Goal: Navigation & Orientation: Understand site structure

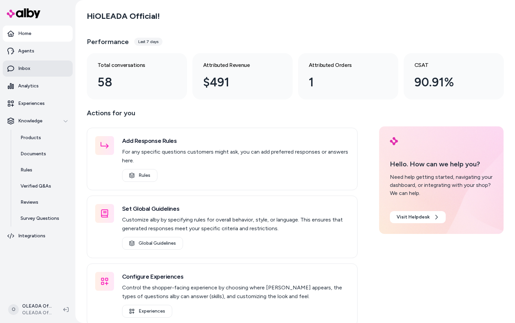
click at [39, 65] on link "Inbox" at bounding box center [38, 68] width 70 height 16
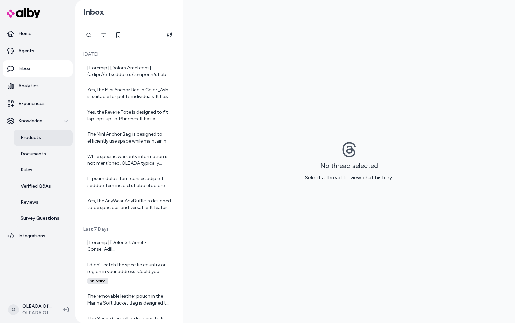
click at [37, 141] on p "Products" at bounding box center [31, 137] width 21 height 7
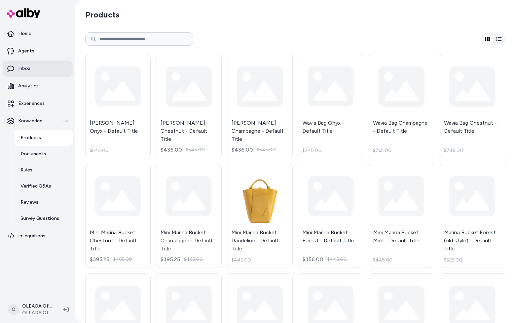
click at [39, 74] on link "Inbox" at bounding box center [38, 68] width 70 height 16
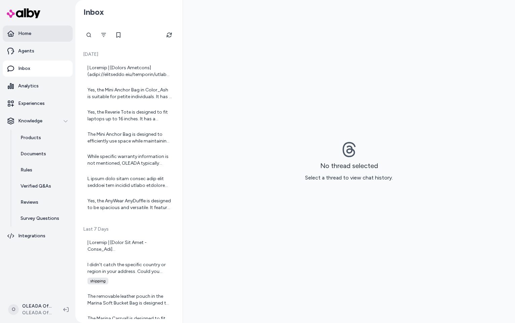
click at [49, 37] on link "Home" at bounding box center [38, 34] width 70 height 16
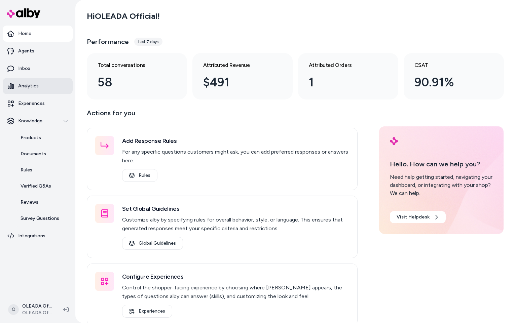
click at [46, 83] on link "Analytics" at bounding box center [38, 86] width 70 height 16
